Goal: Complete application form

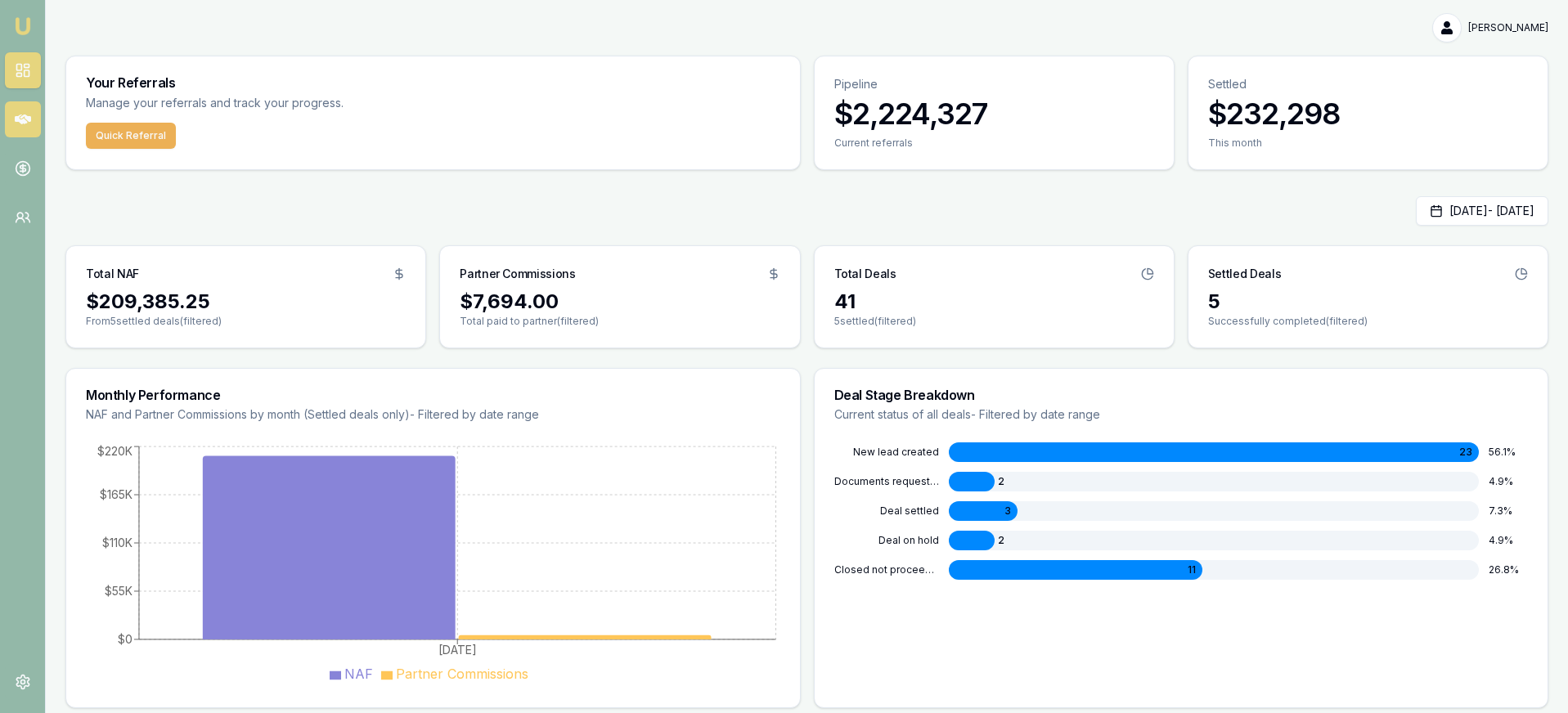
click at [18, 118] on icon at bounding box center [23, 120] width 17 height 10
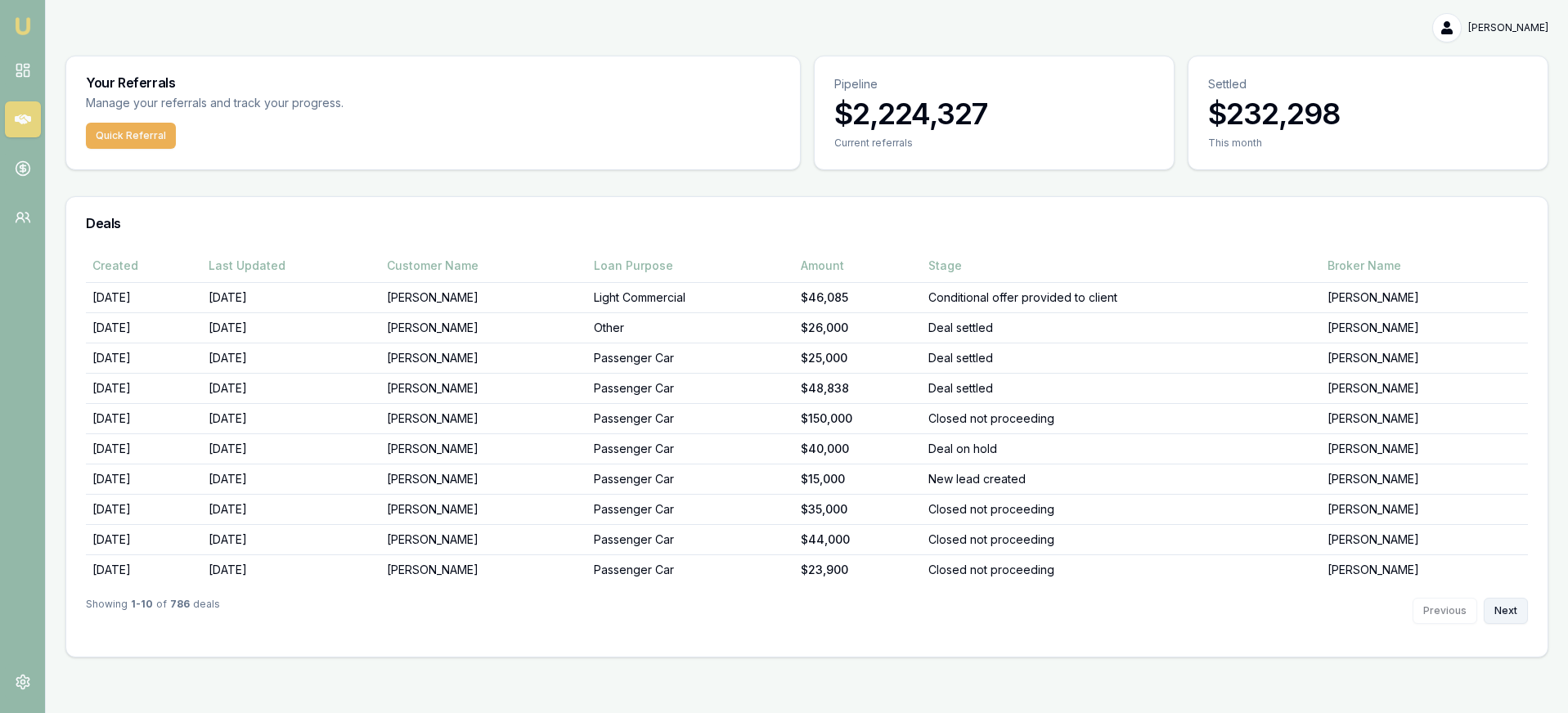
click at [1502, 605] on button "Next" at bounding box center [1505, 611] width 44 height 26
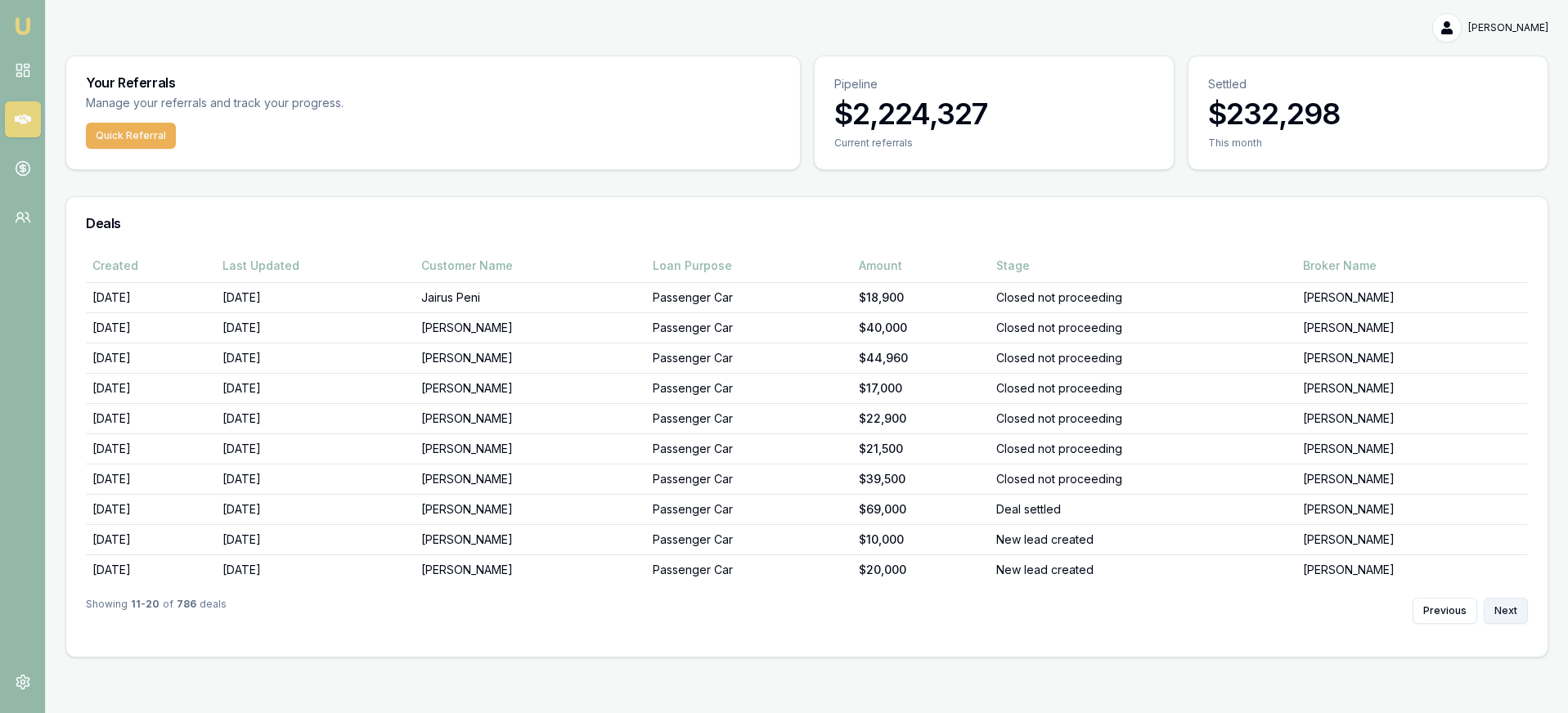
click at [1502, 605] on button "Next" at bounding box center [1505, 611] width 44 height 26
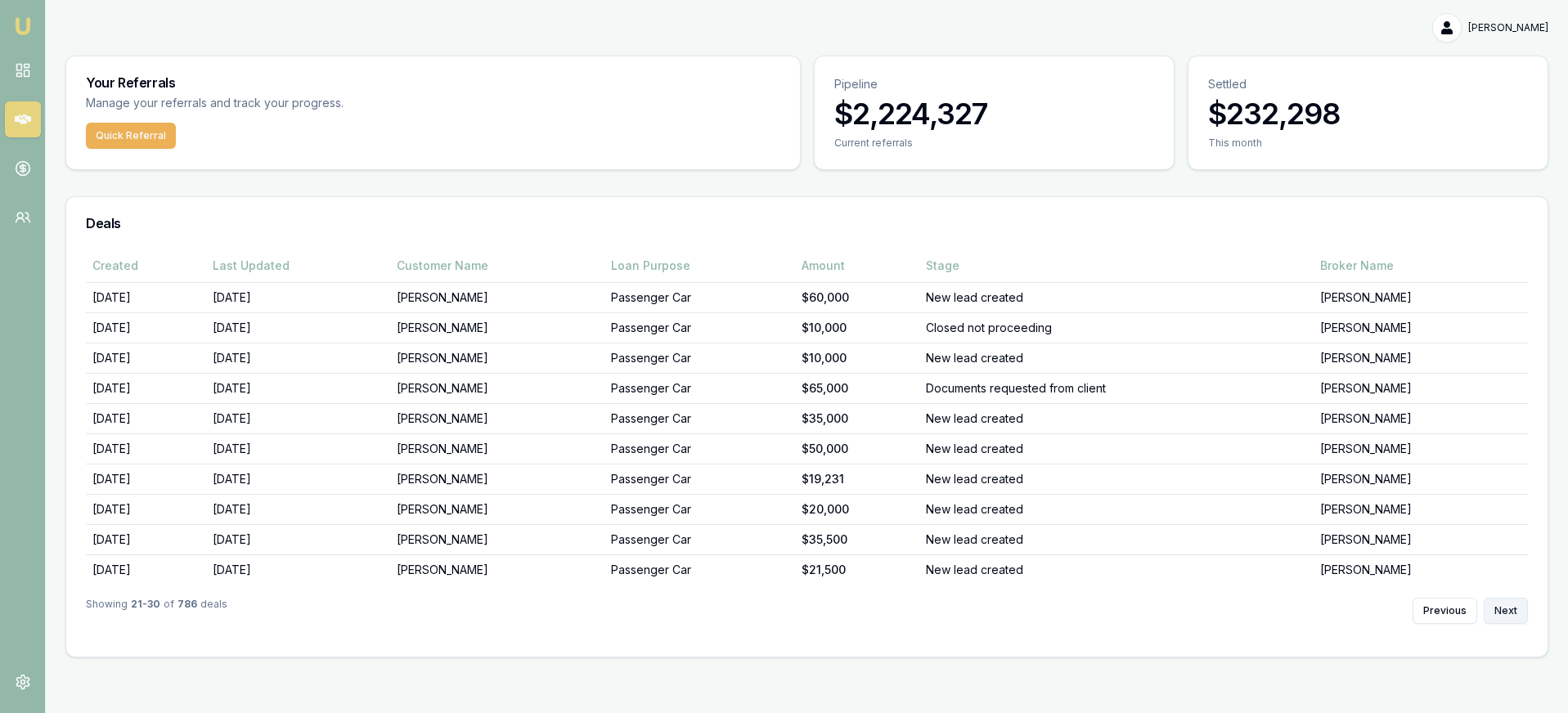
click at [1502, 605] on button "Next" at bounding box center [1505, 611] width 44 height 26
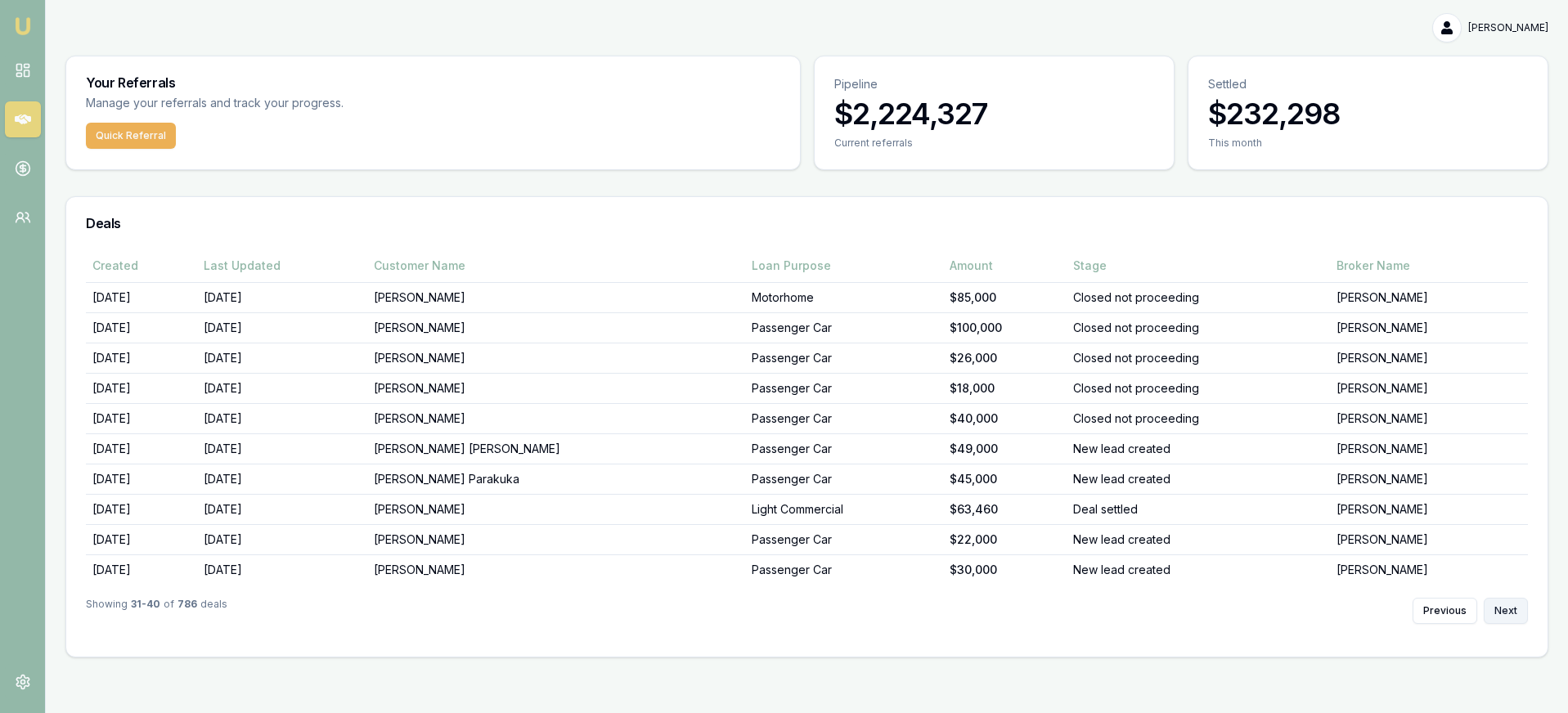
click at [1502, 605] on button "Next" at bounding box center [1505, 611] width 44 height 26
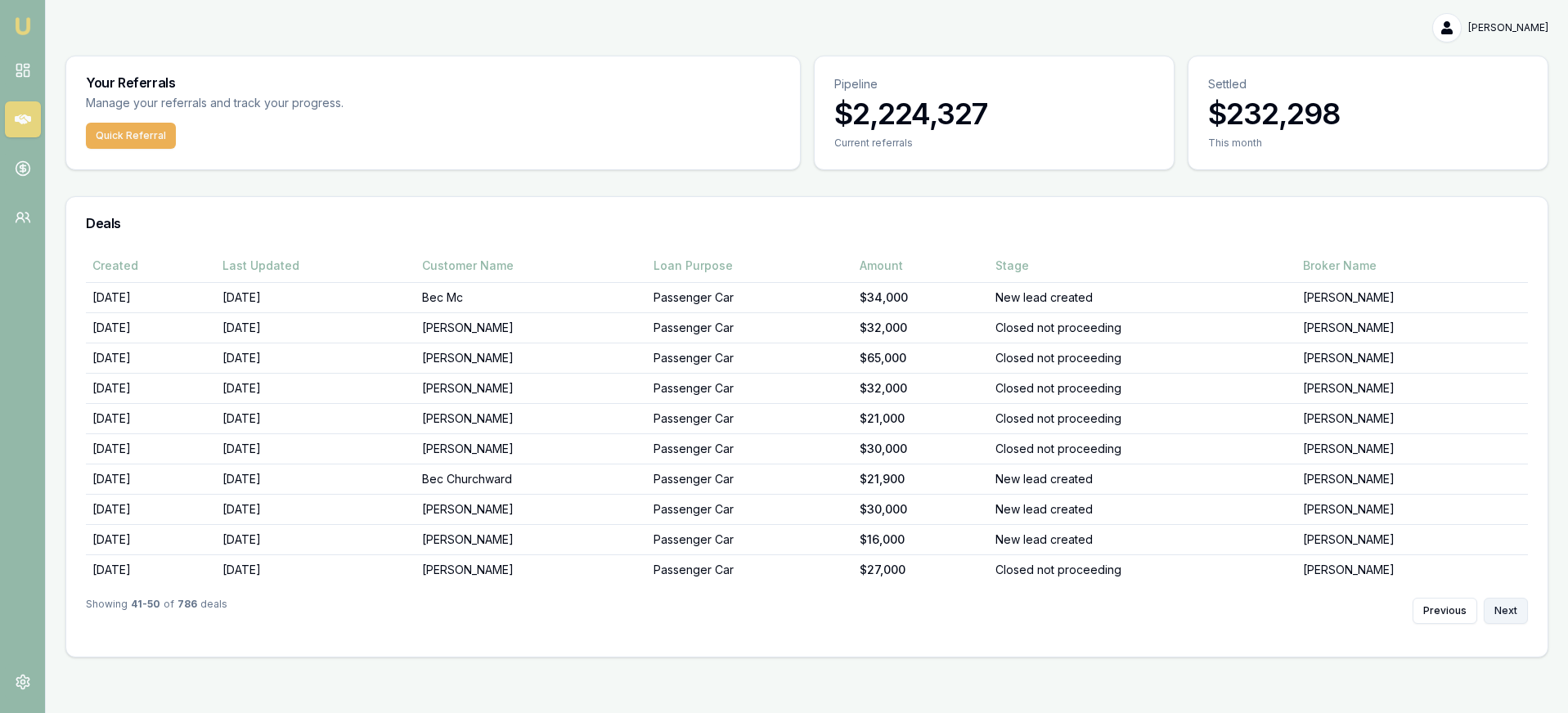
click at [1503, 605] on button "Next" at bounding box center [1505, 611] width 44 height 26
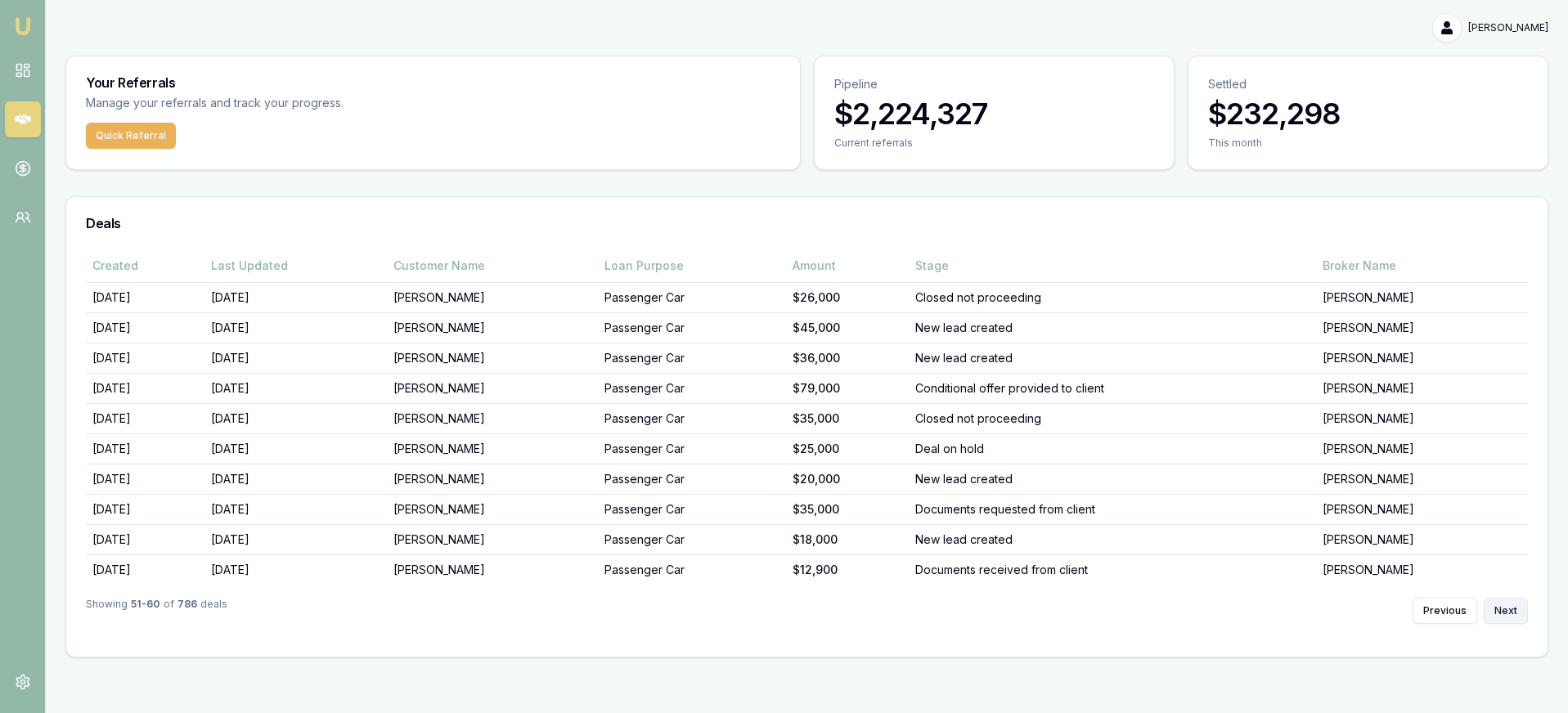
click at [1509, 615] on button "Next" at bounding box center [1505, 611] width 44 height 26
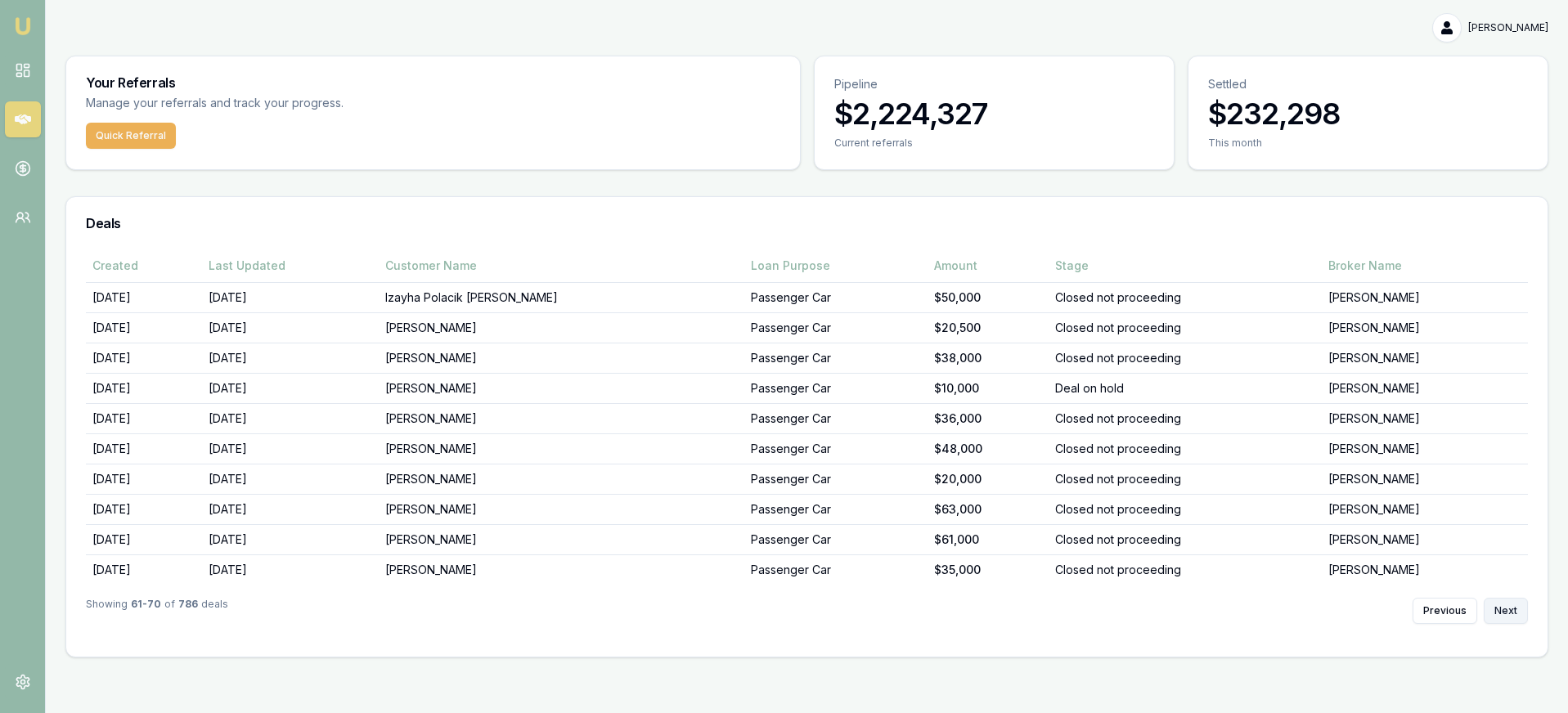
click at [1510, 615] on button "Next" at bounding box center [1505, 611] width 44 height 26
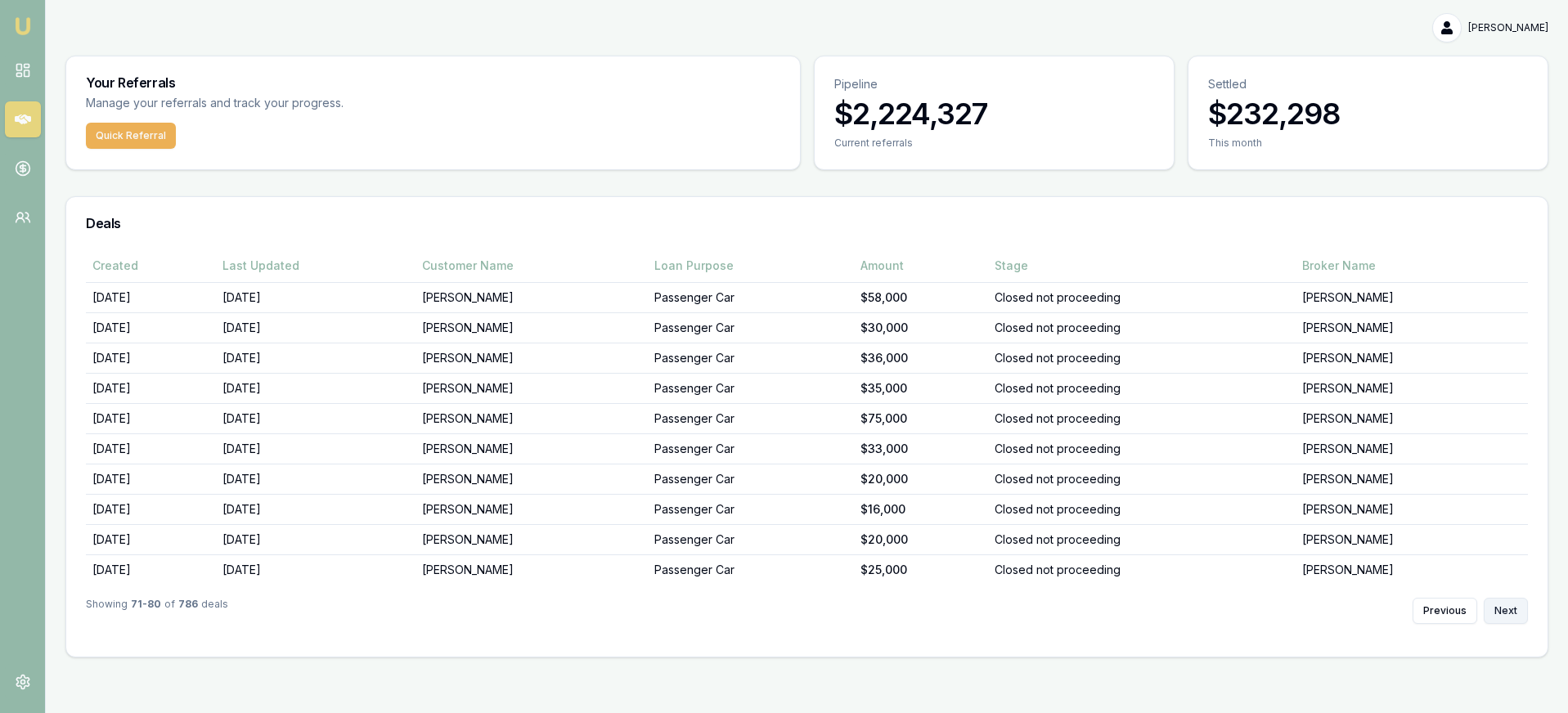
click at [1511, 615] on button "Next" at bounding box center [1505, 611] width 44 height 26
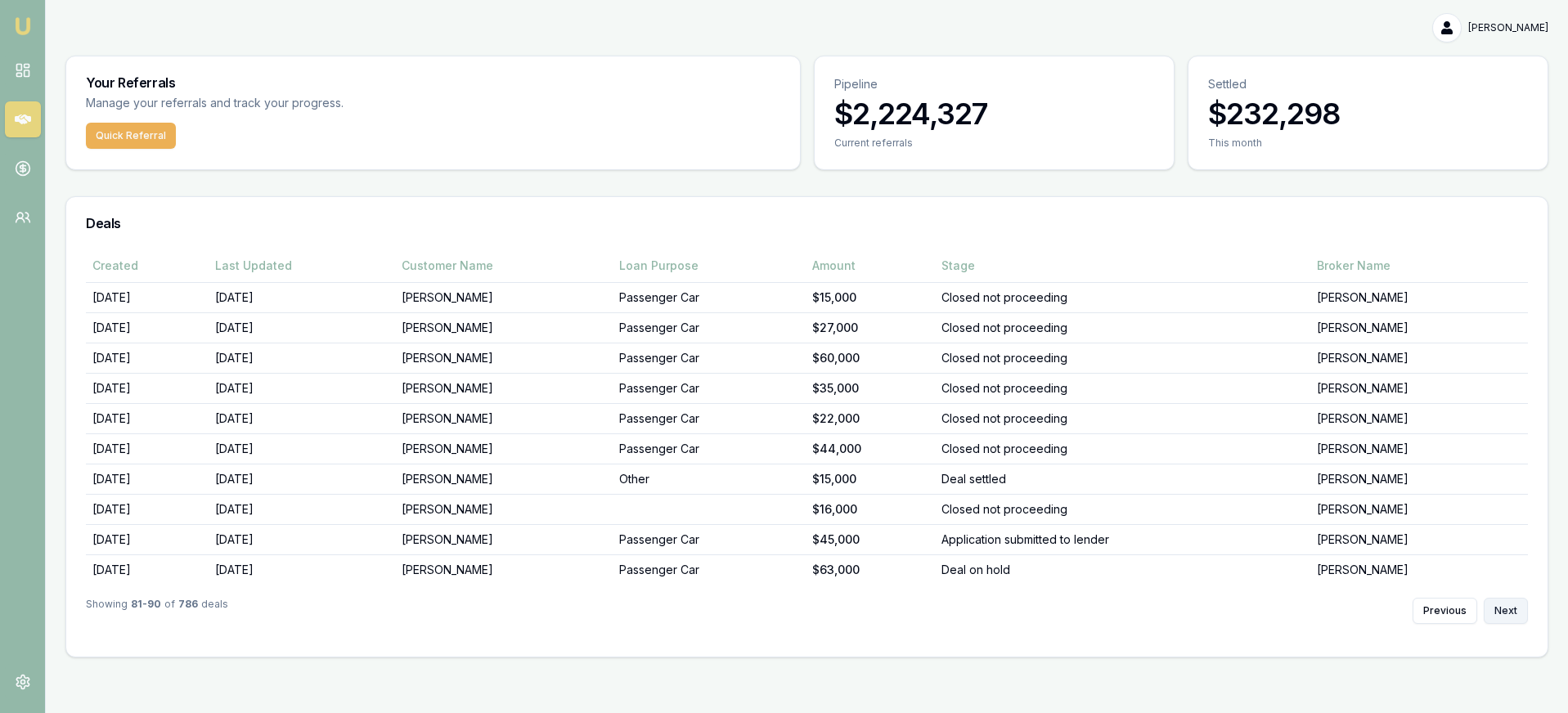
click at [1512, 616] on button "Next" at bounding box center [1505, 611] width 44 height 26
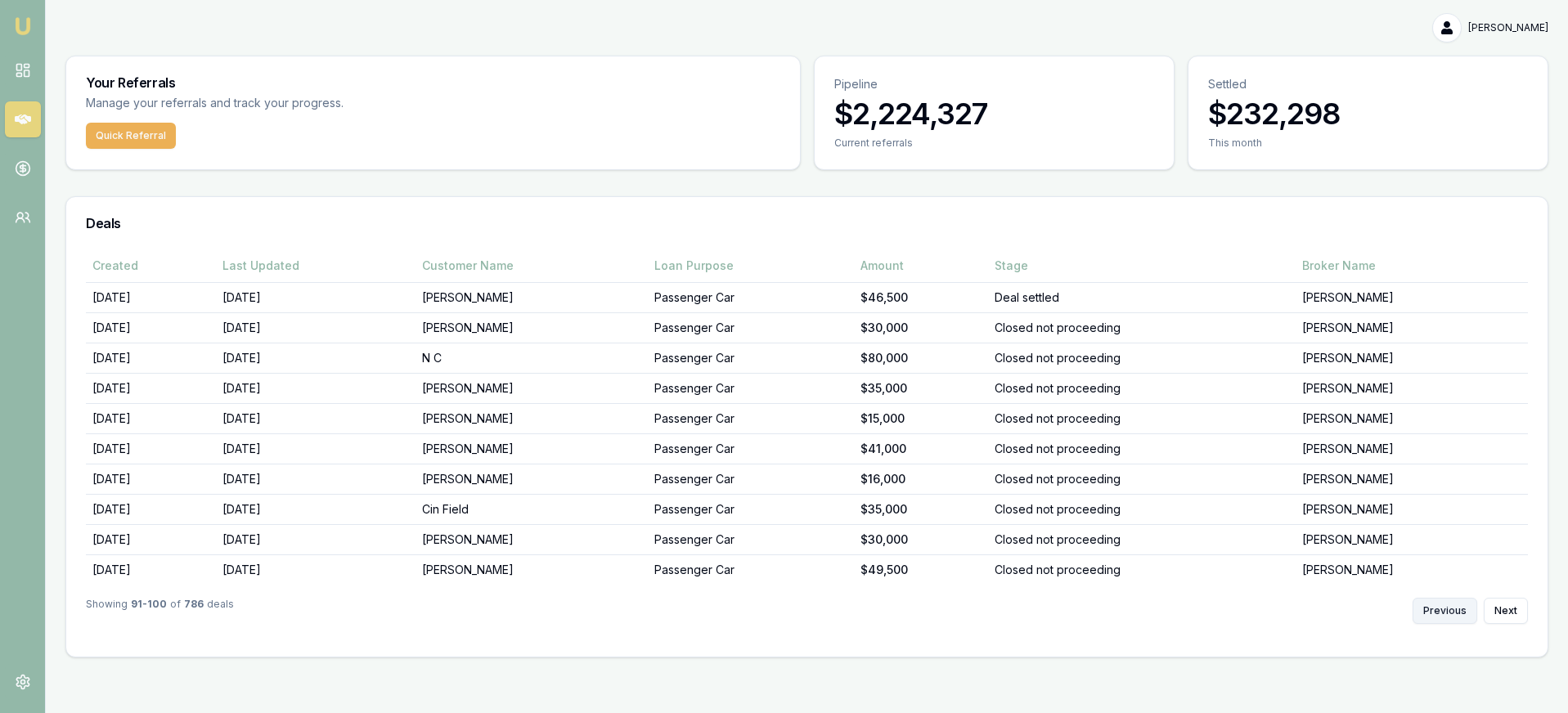
click at [1441, 620] on button "Previous" at bounding box center [1444, 611] width 65 height 26
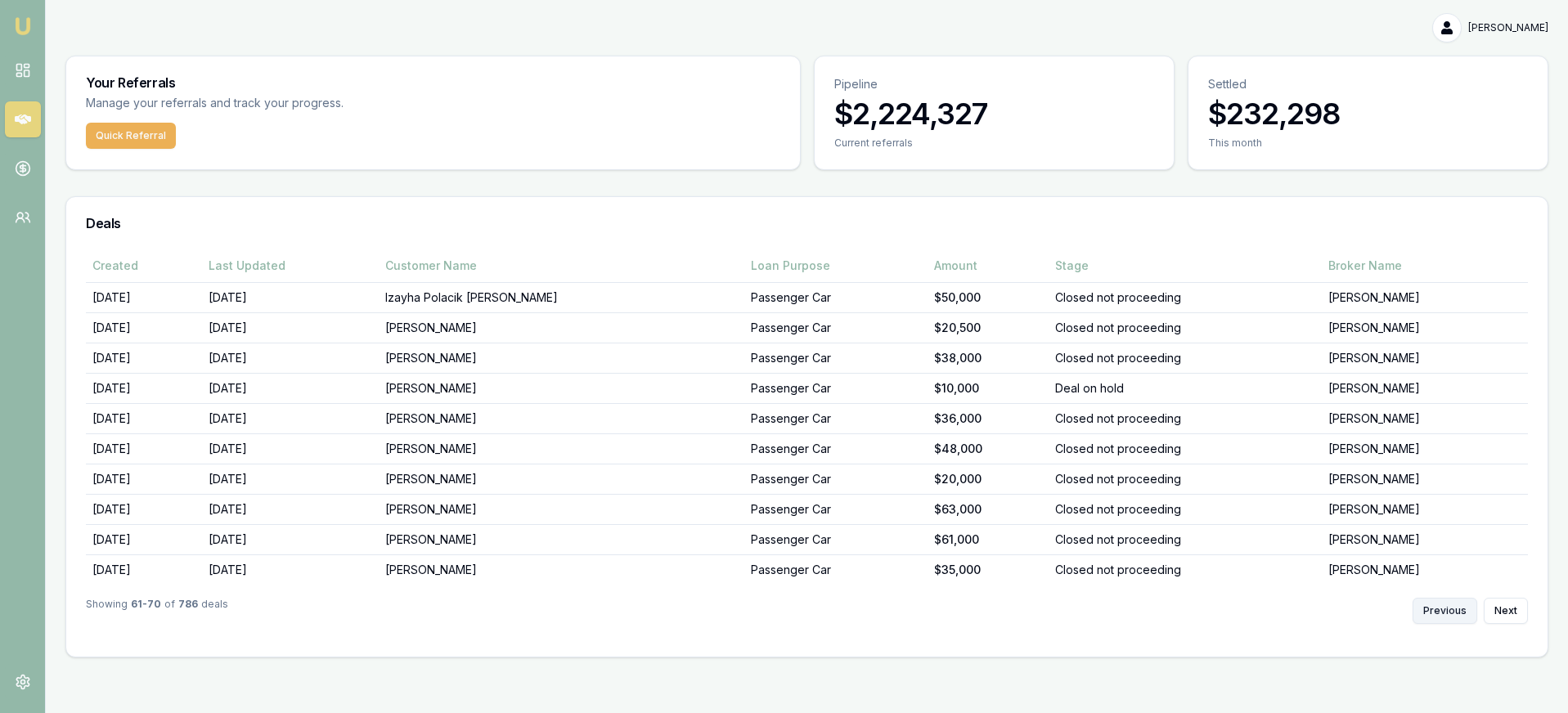
click at [1441, 620] on button "Previous" at bounding box center [1444, 611] width 65 height 26
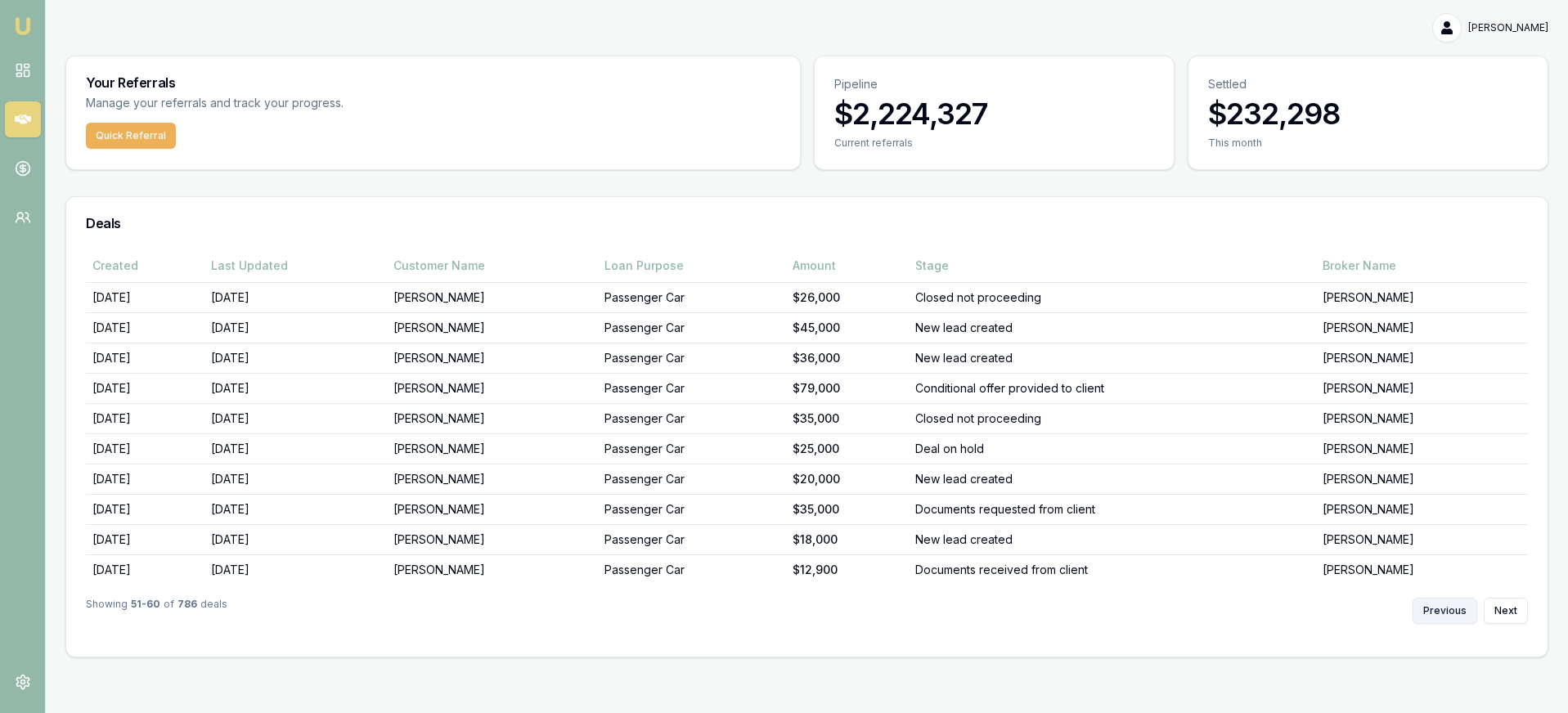
click at [1441, 620] on button "Previous" at bounding box center [1444, 611] width 65 height 26
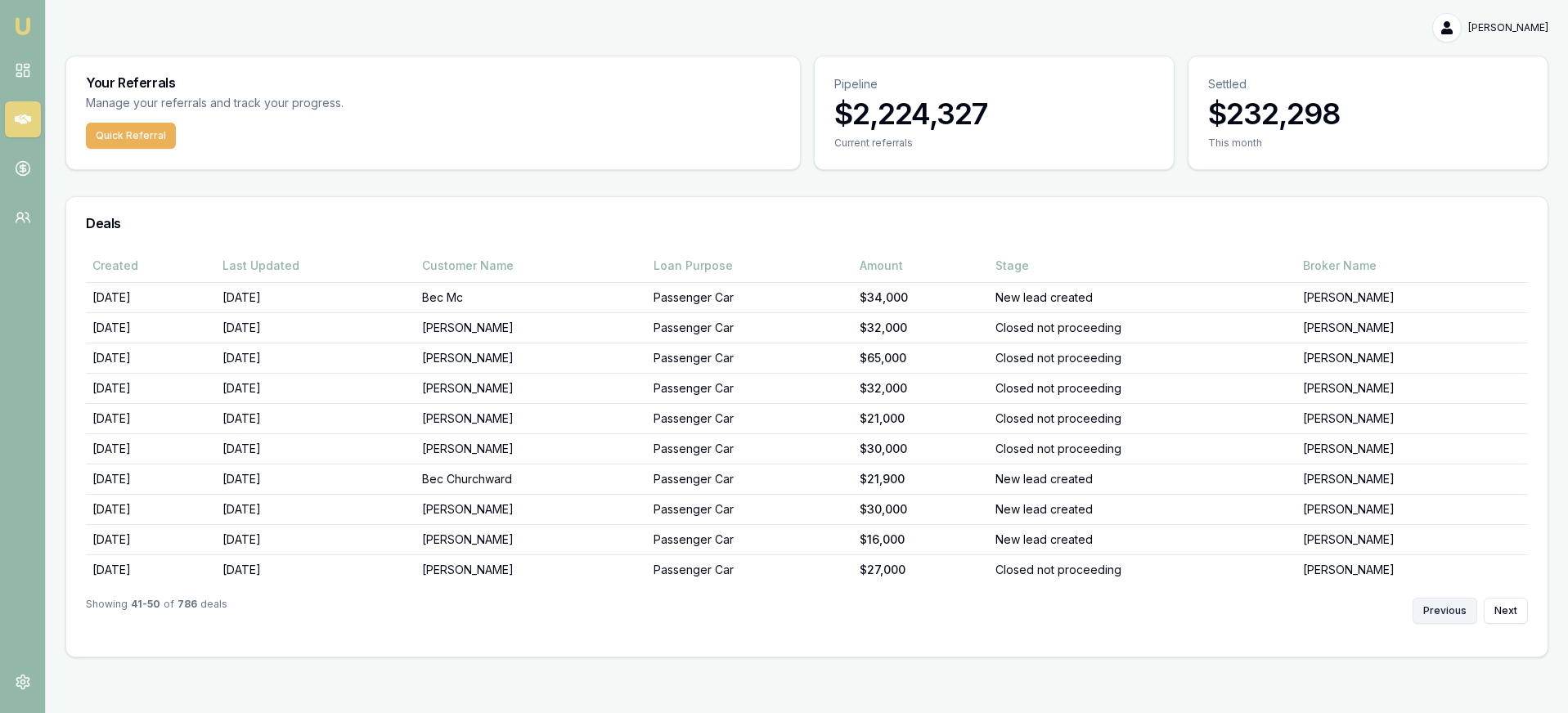
click at [1441, 620] on button "Previous" at bounding box center [1444, 611] width 65 height 26
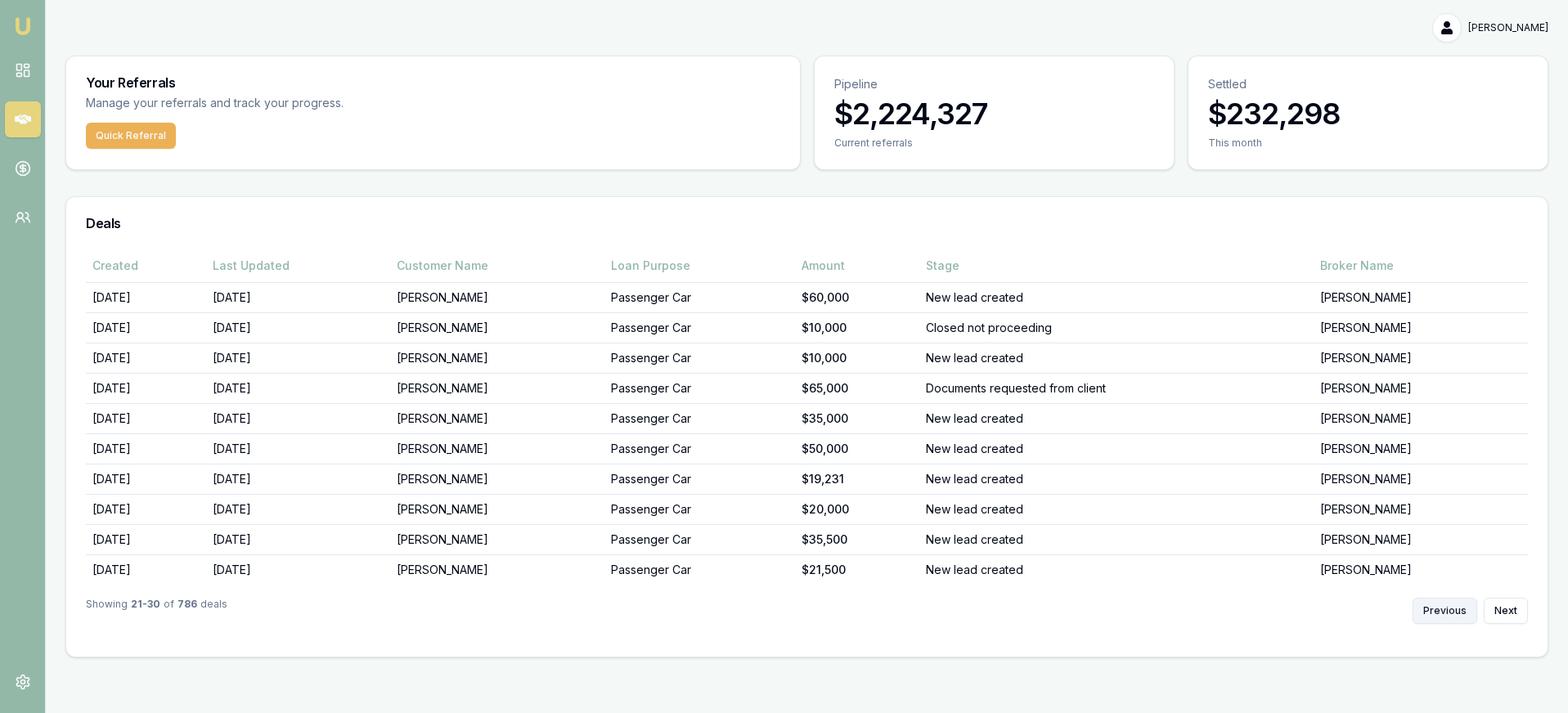
click at [1439, 623] on button "Previous" at bounding box center [1444, 611] width 65 height 26
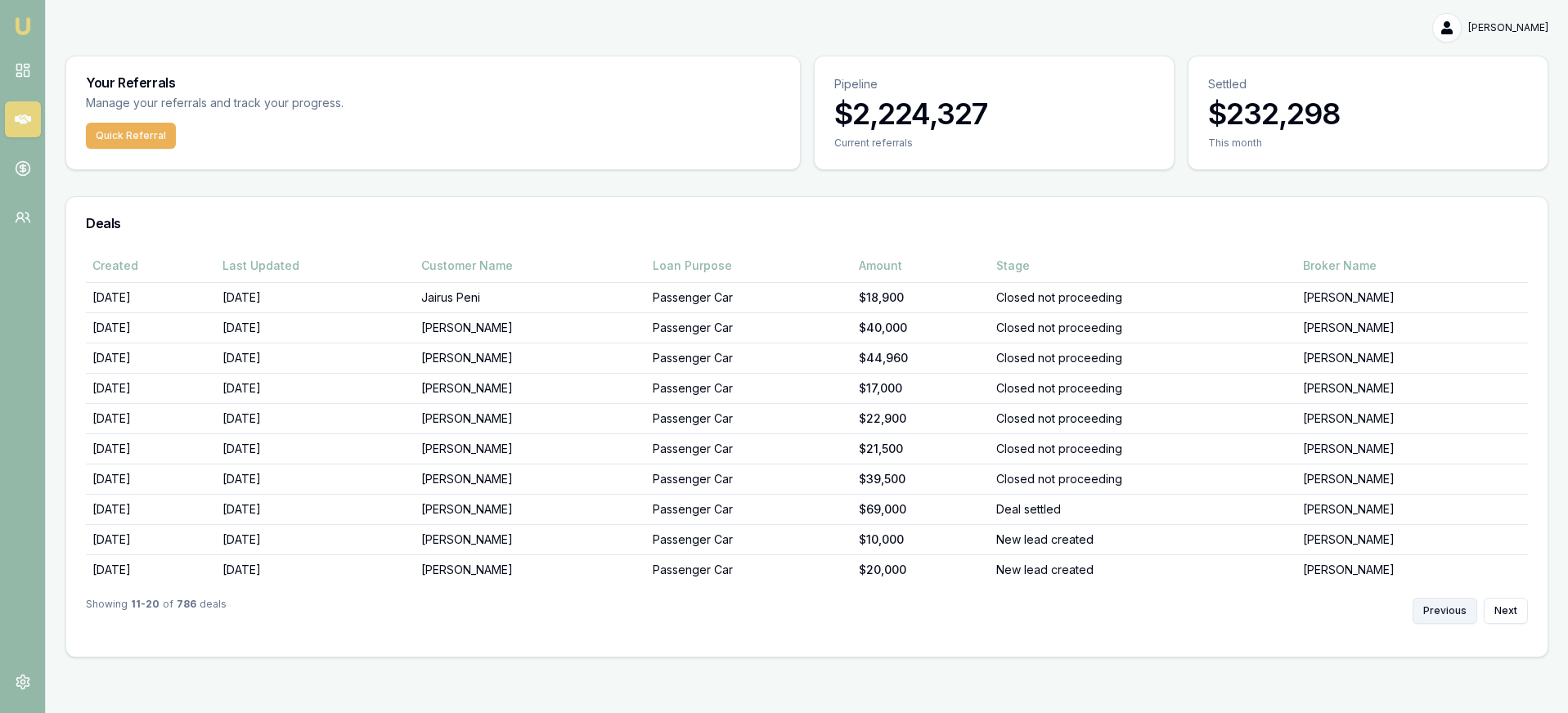
click at [1439, 623] on button "Previous" at bounding box center [1444, 611] width 65 height 26
click at [1439, 623] on div "Previous Next" at bounding box center [1470, 611] width 116 height 26
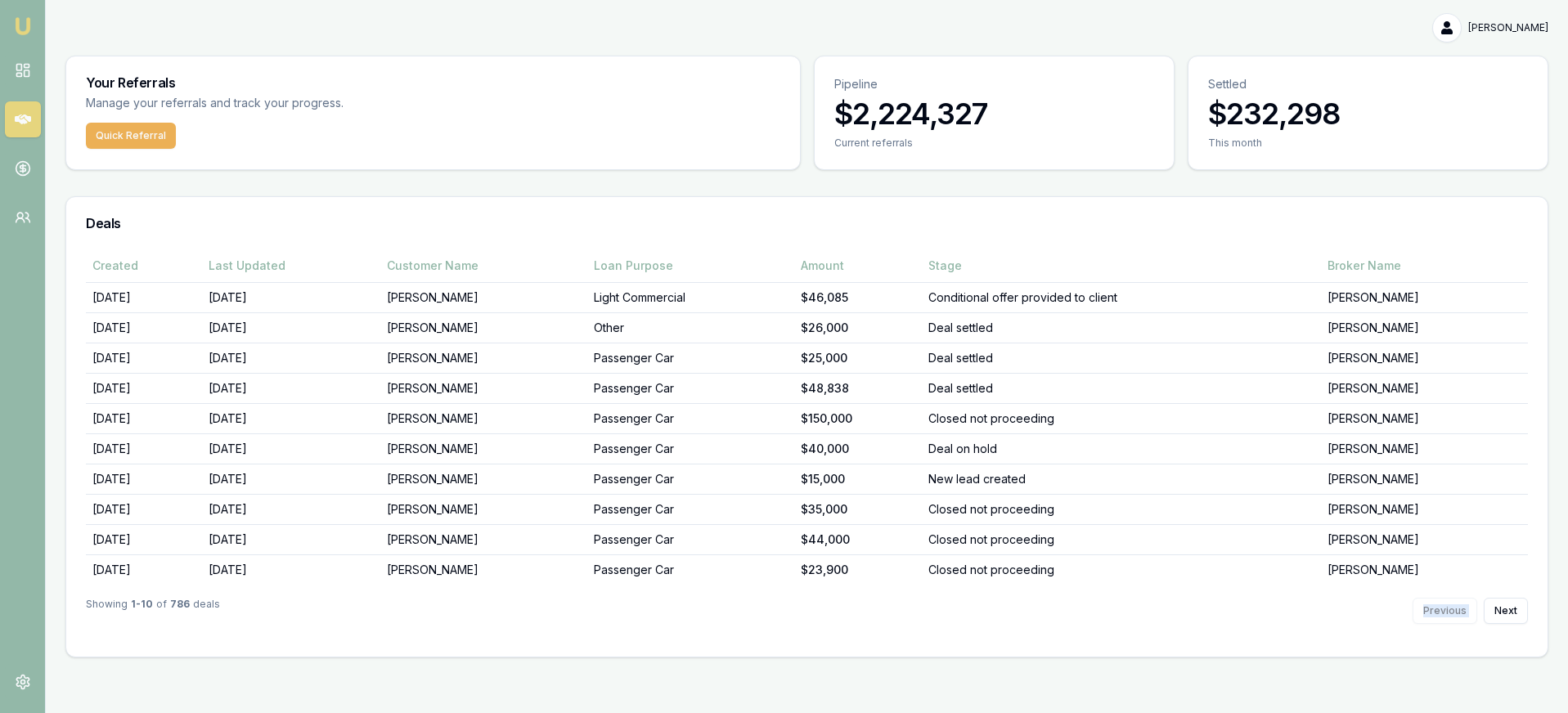
click at [1439, 623] on div "Previous Next" at bounding box center [1470, 611] width 116 height 26
click at [20, 58] on link at bounding box center [23, 70] width 36 height 36
